Goal: Navigation & Orientation: Find specific page/section

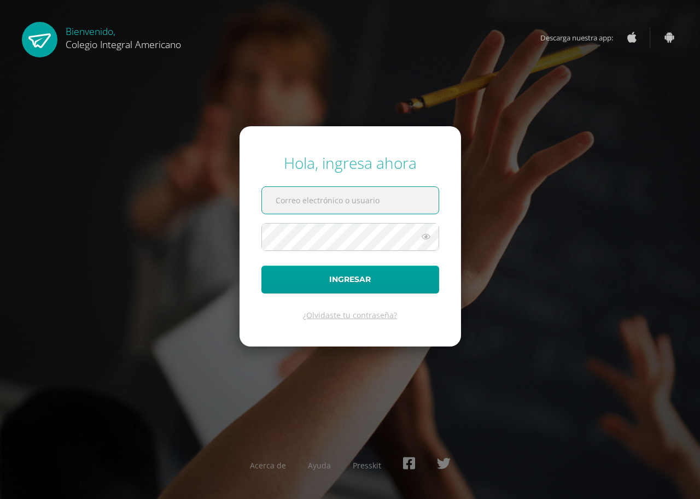
type input "[EMAIL_ADDRESS][DOMAIN_NAME]"
click at [346, 261] on form "Hola, ingresa ahora [EMAIL_ADDRESS][DOMAIN_NAME] Ingresar ¿Olvidaste tu contras…" at bounding box center [351, 236] width 222 height 220
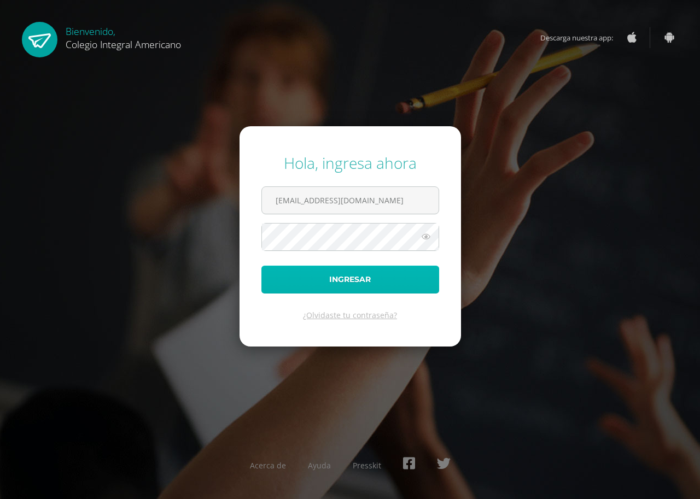
click at [357, 282] on button "Ingresar" at bounding box center [350, 280] width 178 height 28
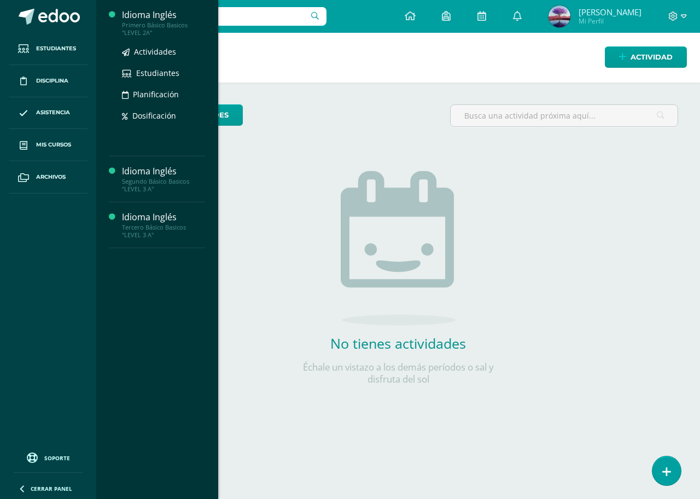
click at [154, 26] on div "Primero Básico Basicos "LEVEL 2A"" at bounding box center [163, 28] width 83 height 15
